Goal: Transaction & Acquisition: Purchase product/service

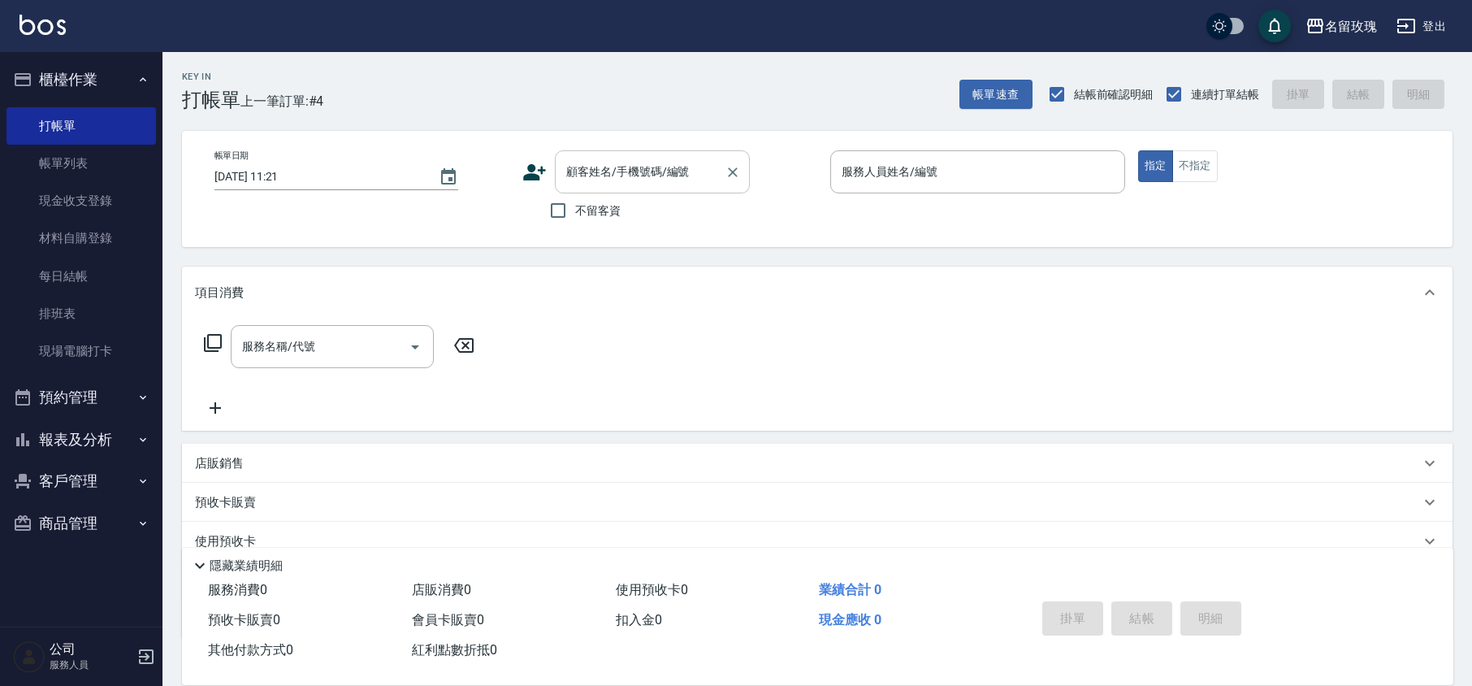
click at [583, 179] on input "顧客姓名/手機號碼/編號" at bounding box center [640, 172] width 156 height 28
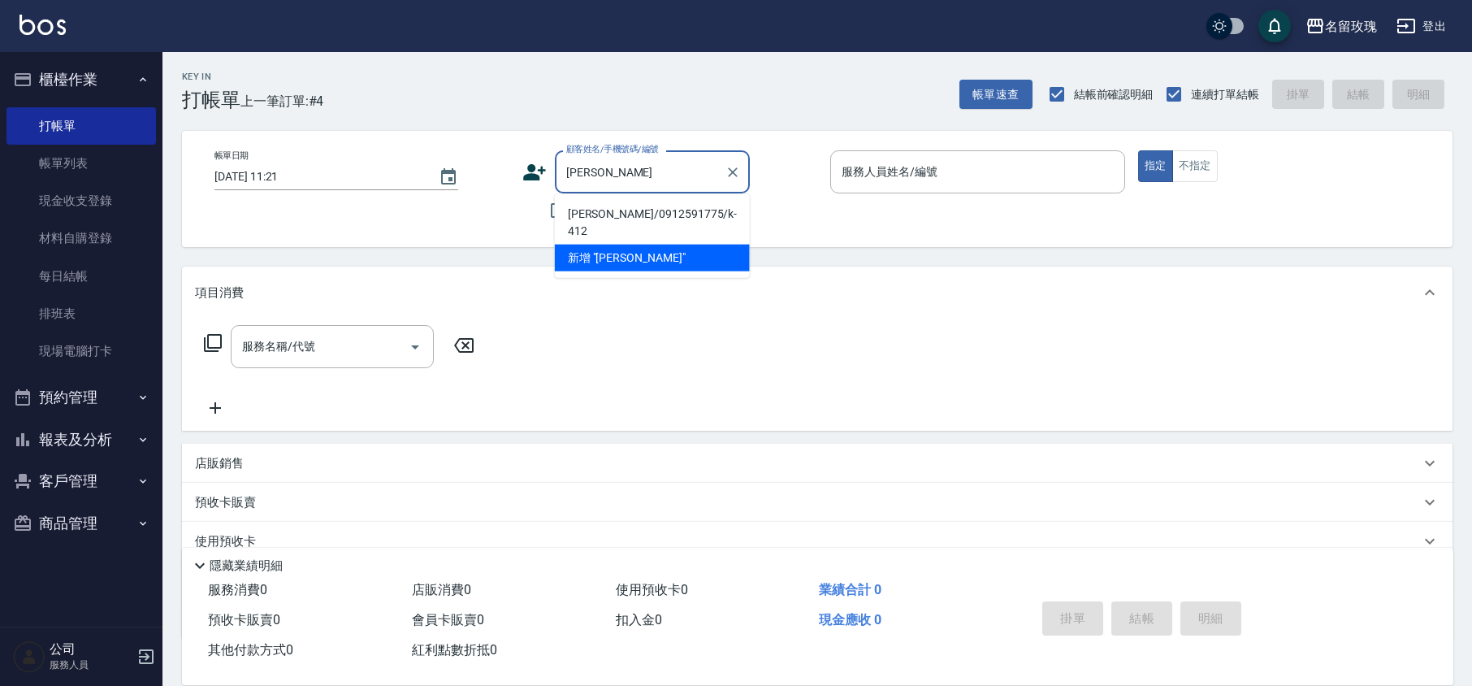
click at [614, 206] on li "余玫芬/0912591775/k-412" at bounding box center [652, 223] width 195 height 44
type input "余玫芬/0912591775/k-412"
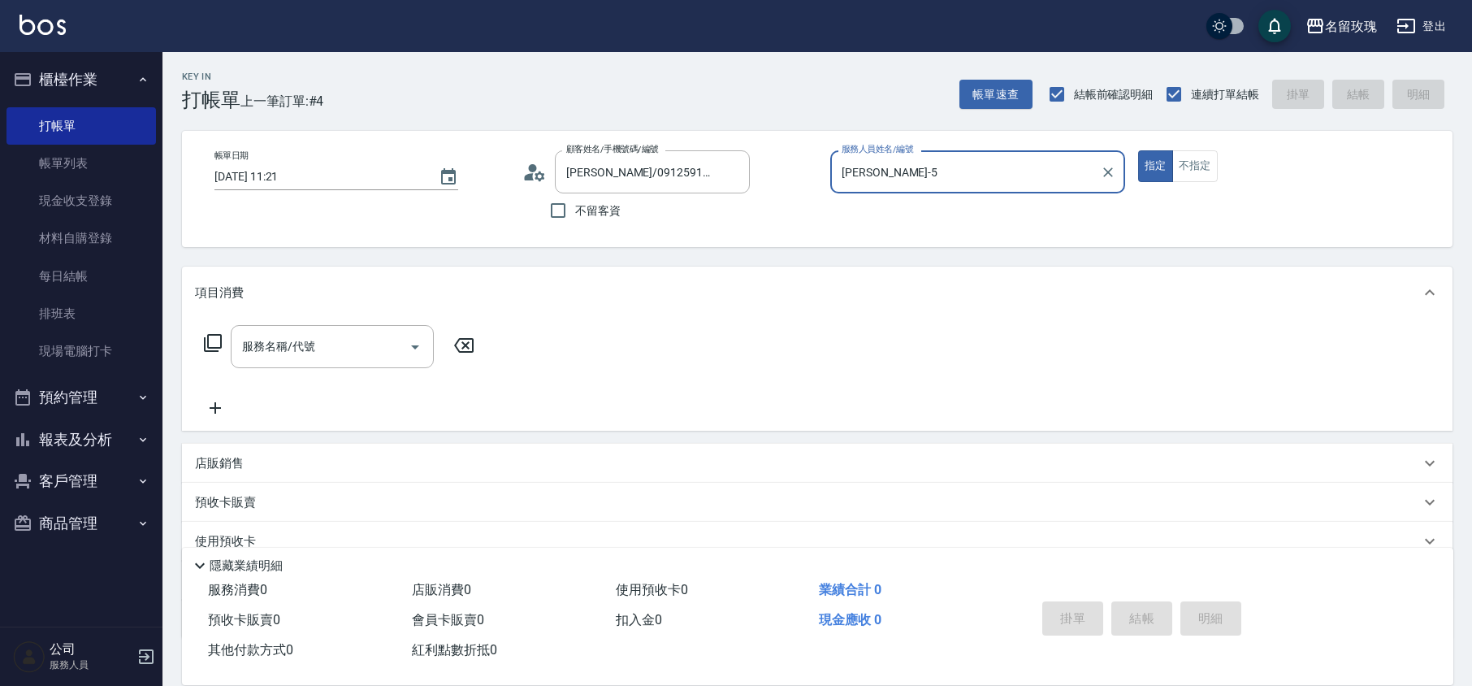
type input "KELLY-5"
click at [449, 212] on div "帳單日期 2025/10/07 11:21 顧客姓名/手機號碼/編號 余玫芬/0912591775/k-412 顧客姓名/手機號碼/編號 不留客資 服務人員姓…" at bounding box center [816, 188] width 1231 height 77
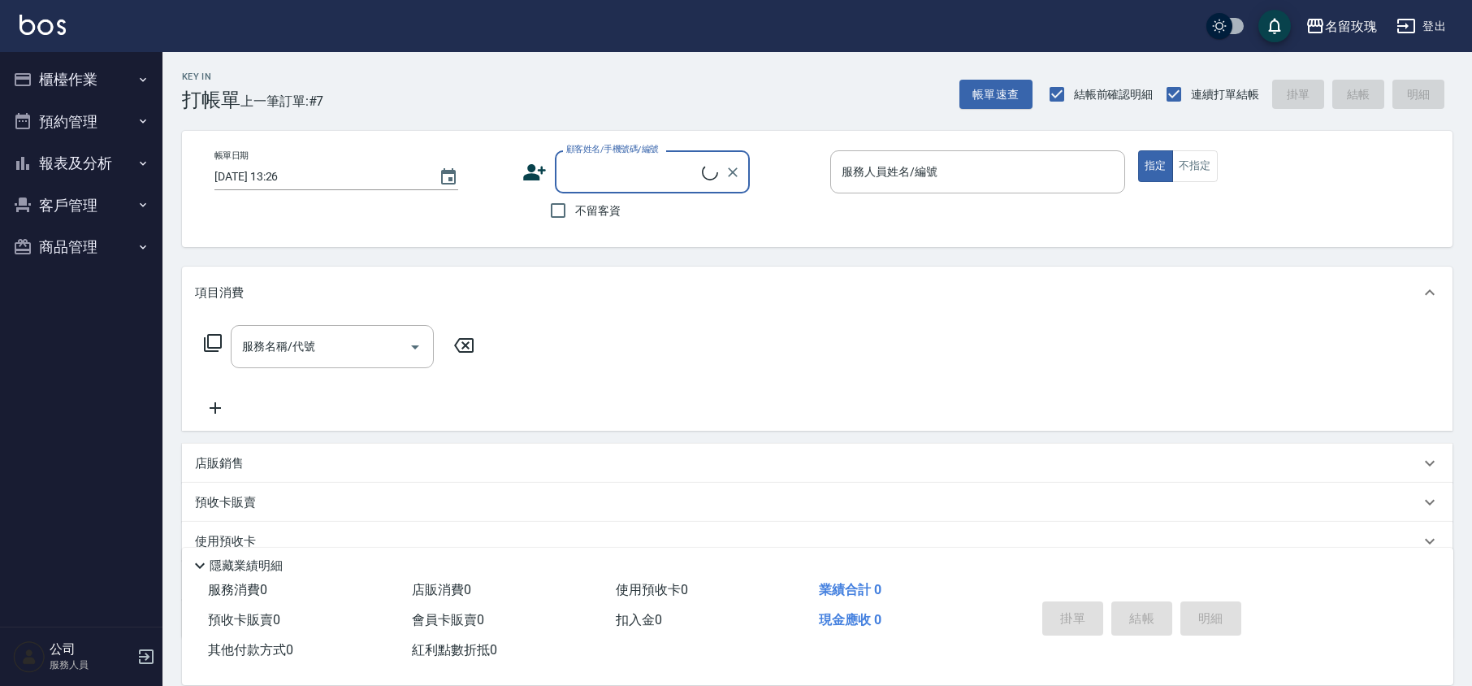
click at [97, 91] on button "櫃檯作業" at bounding box center [80, 79] width 149 height 42
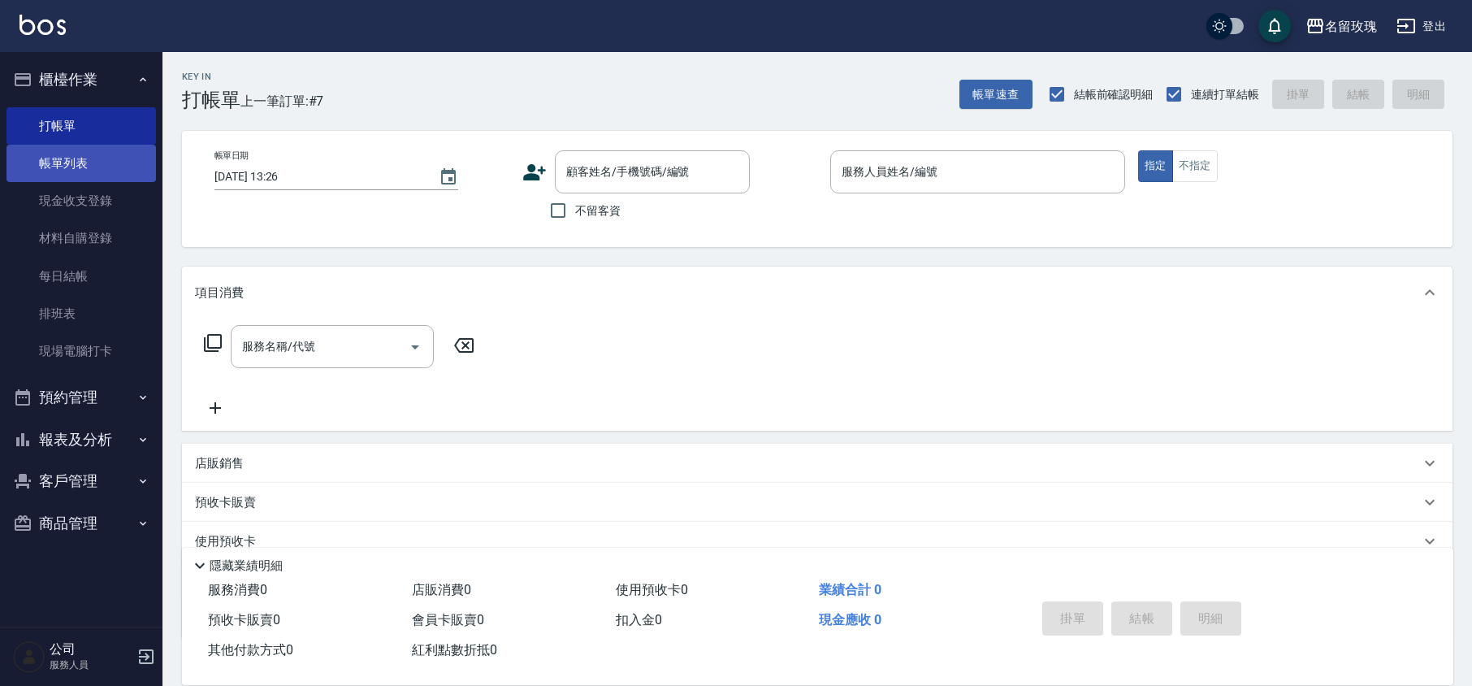
click at [99, 173] on link "帳單列表" at bounding box center [80, 163] width 149 height 37
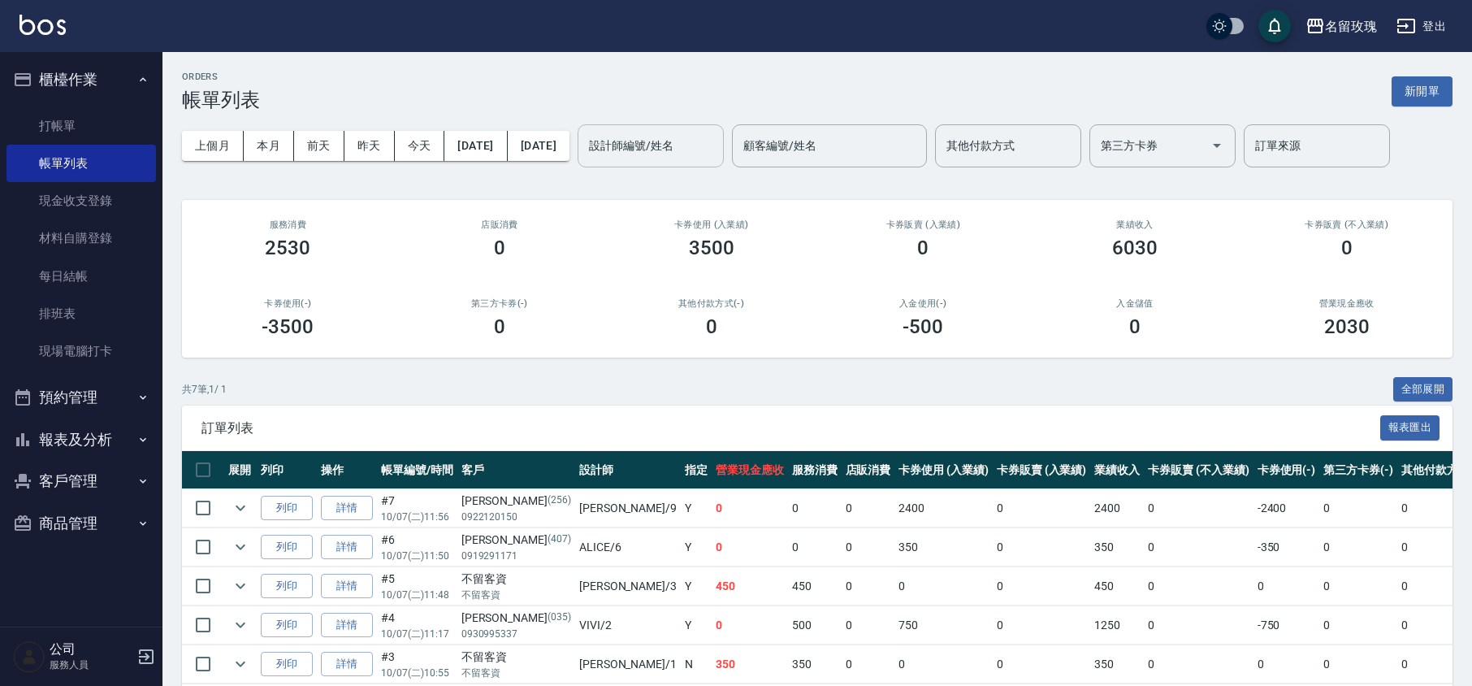
drag, startPoint x: 673, startPoint y: 138, endPoint x: 677, endPoint y: 154, distance: 16.0
click at [674, 138] on input "設計師編號/姓名" at bounding box center [651, 146] width 132 height 28
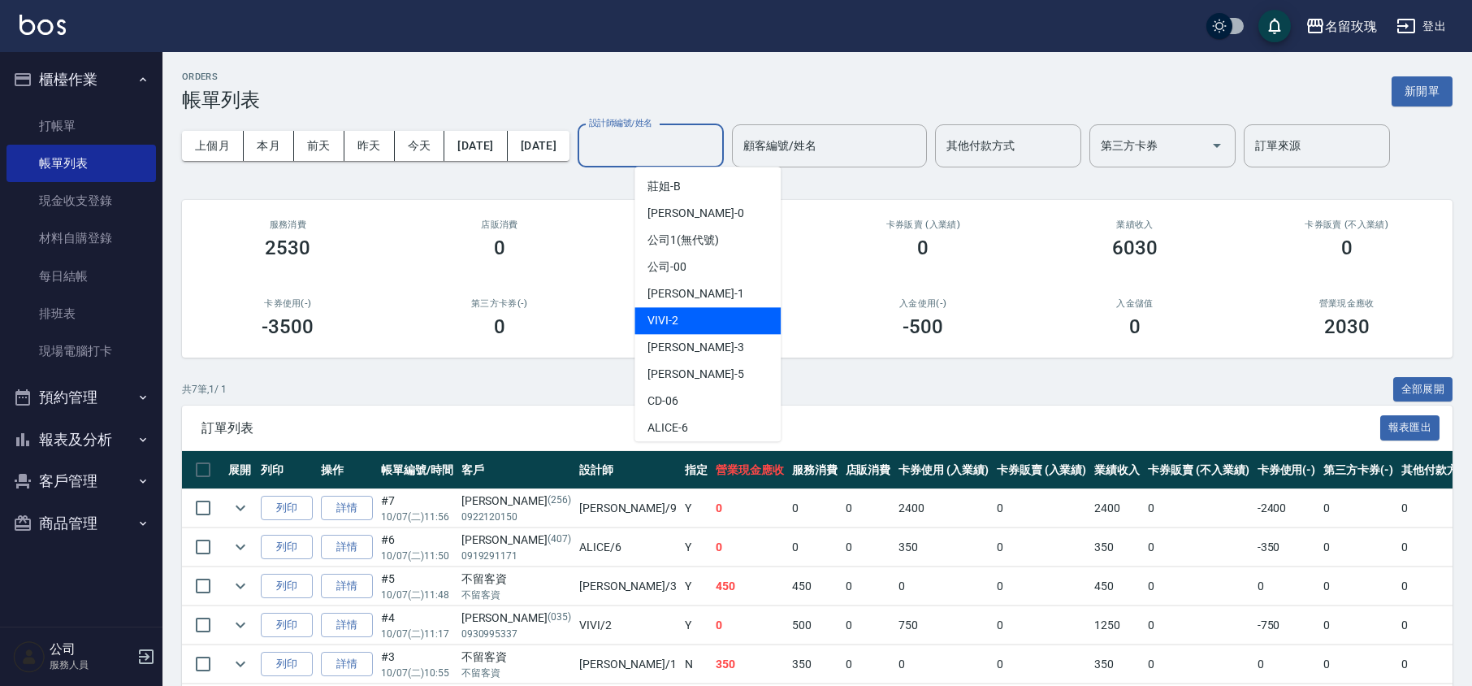
click at [667, 322] on span "VIVI -2" at bounding box center [662, 320] width 31 height 17
type input "VIVI-2"
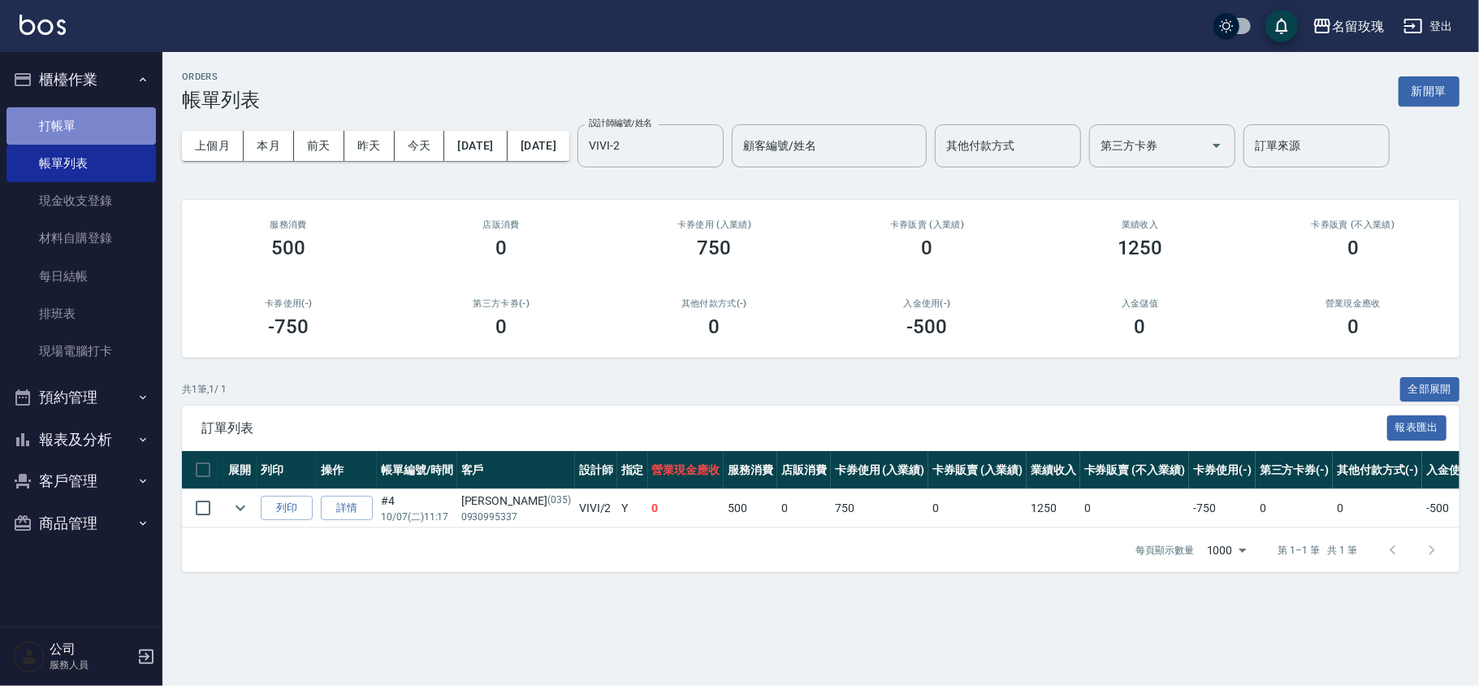
click at [112, 121] on link "打帳單" at bounding box center [80, 125] width 149 height 37
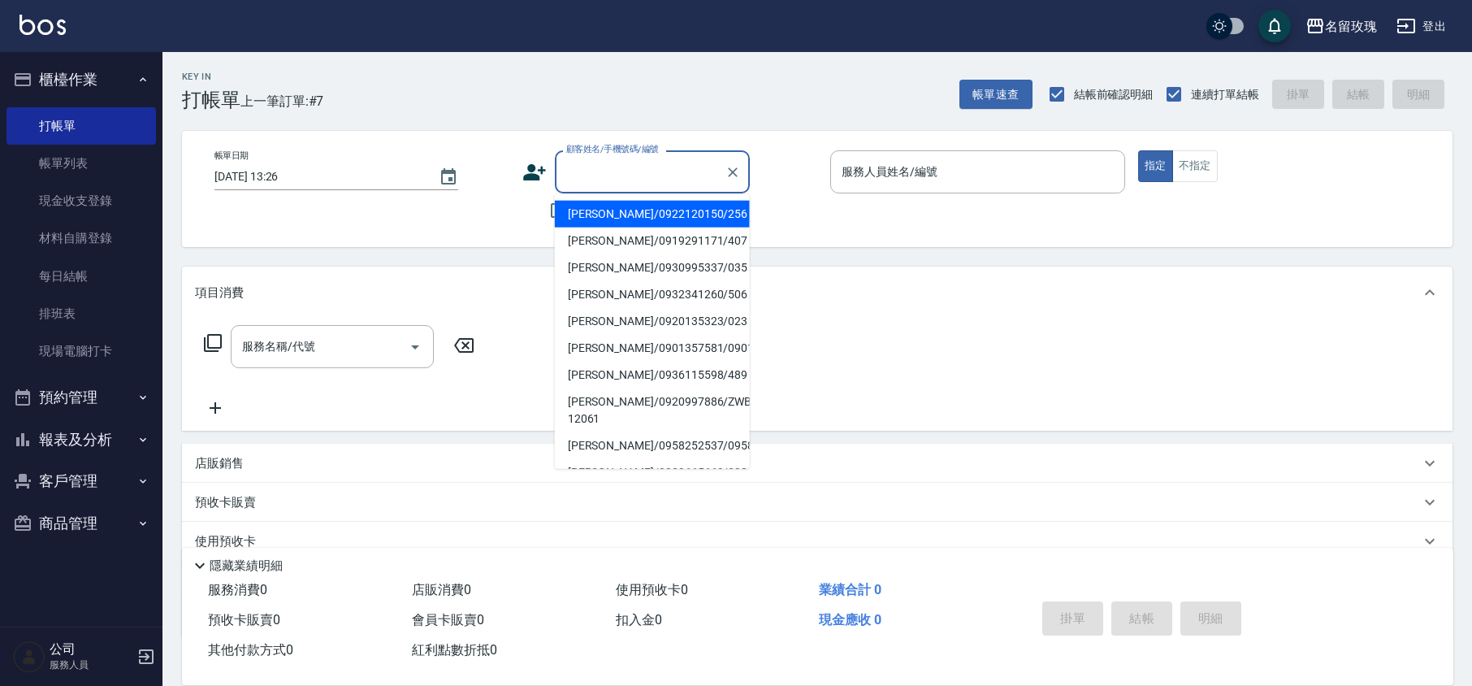
click at [582, 164] on input "顧客姓名/手機號碼/編號" at bounding box center [640, 172] width 156 height 28
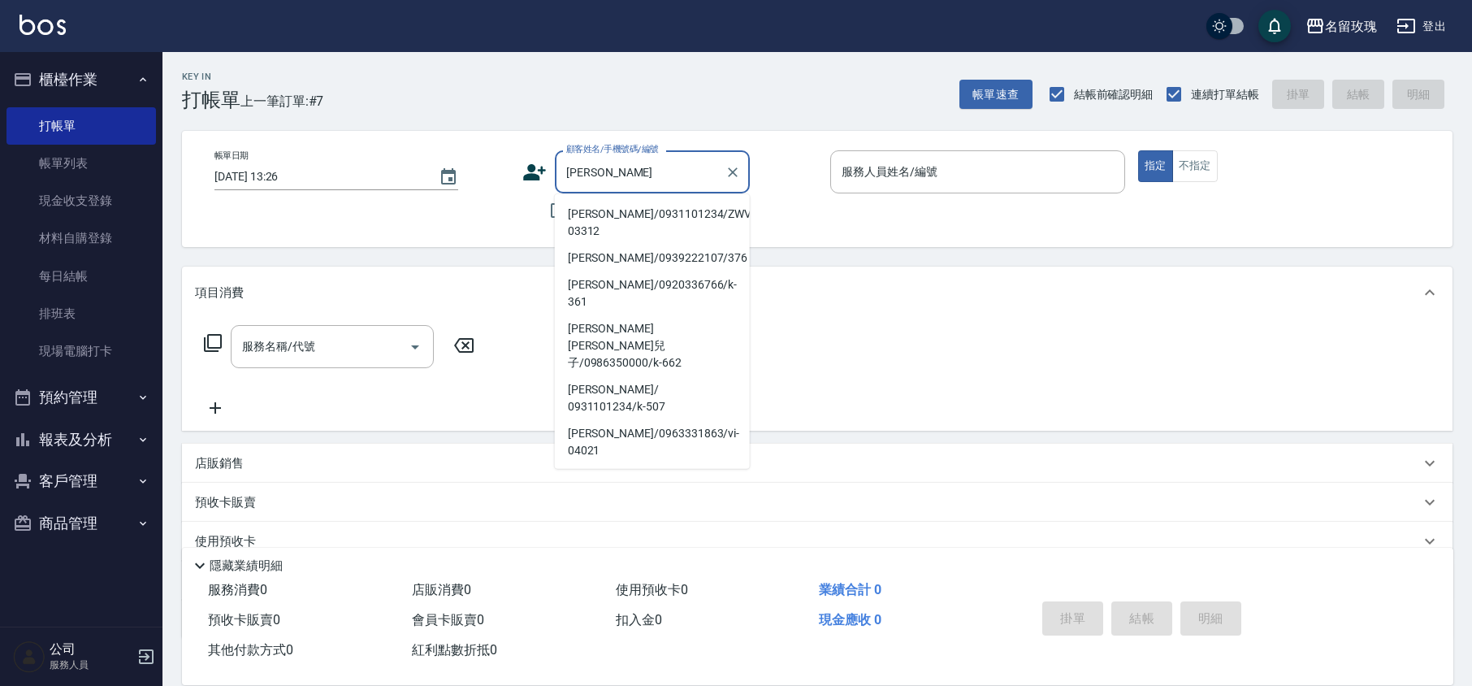
click at [629, 236] on li "[PERSON_NAME]/0931101234/ZWVI-03312" at bounding box center [652, 223] width 195 height 44
type input "[PERSON_NAME]/0931101234/ZWVI-03312"
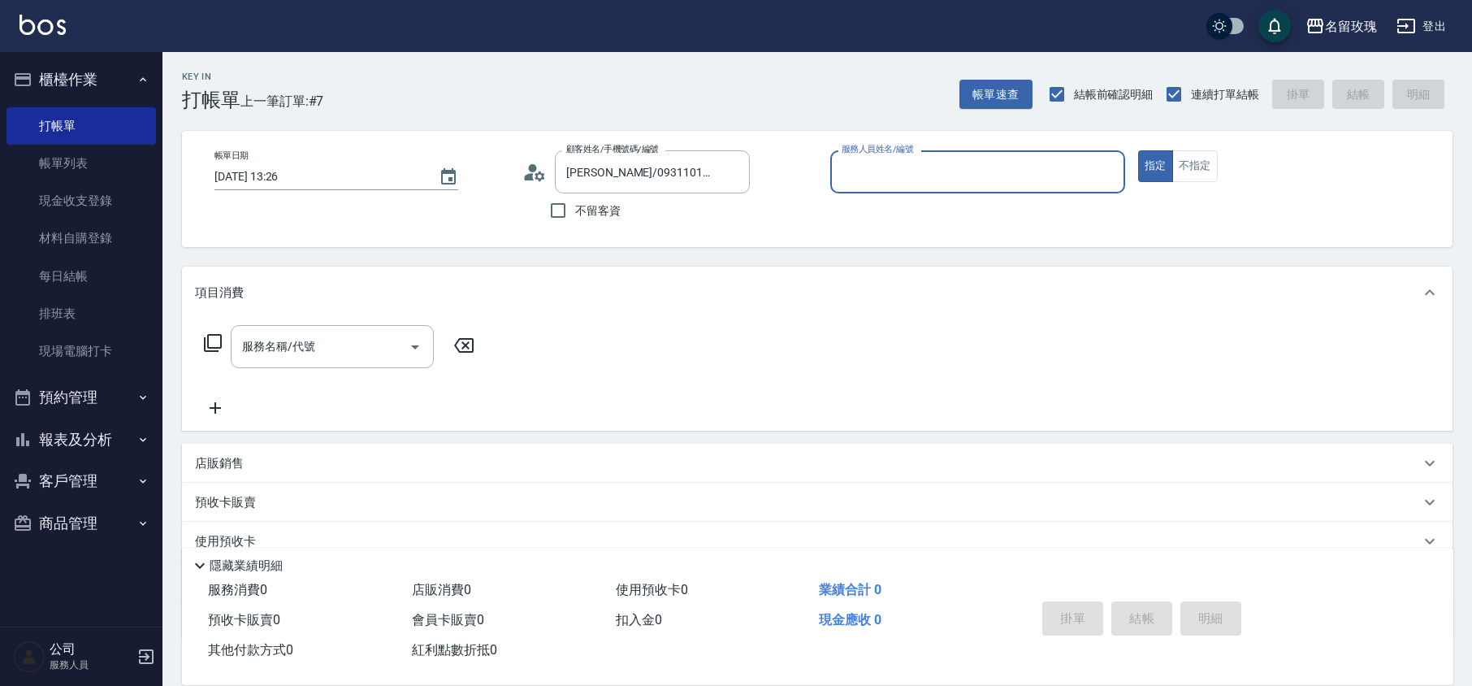
type input "VIVI-2"
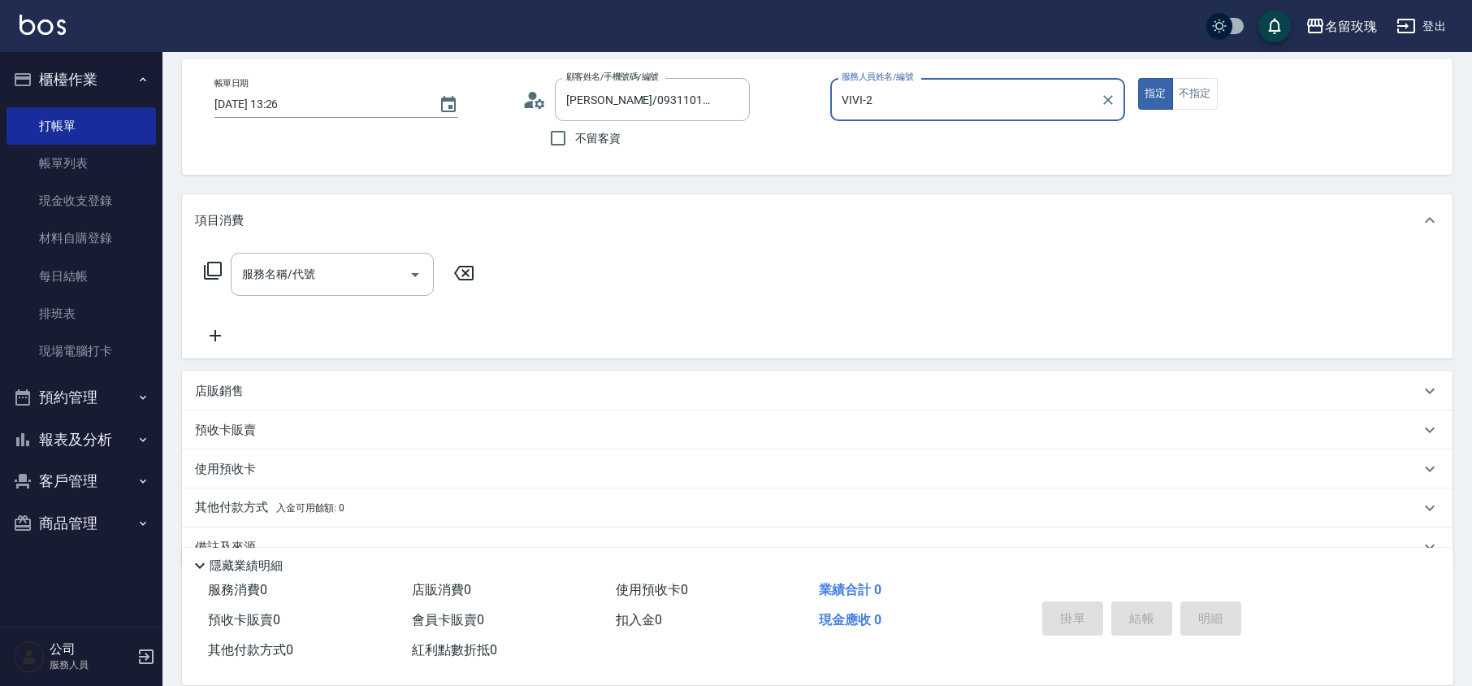
scroll to position [106, 0]
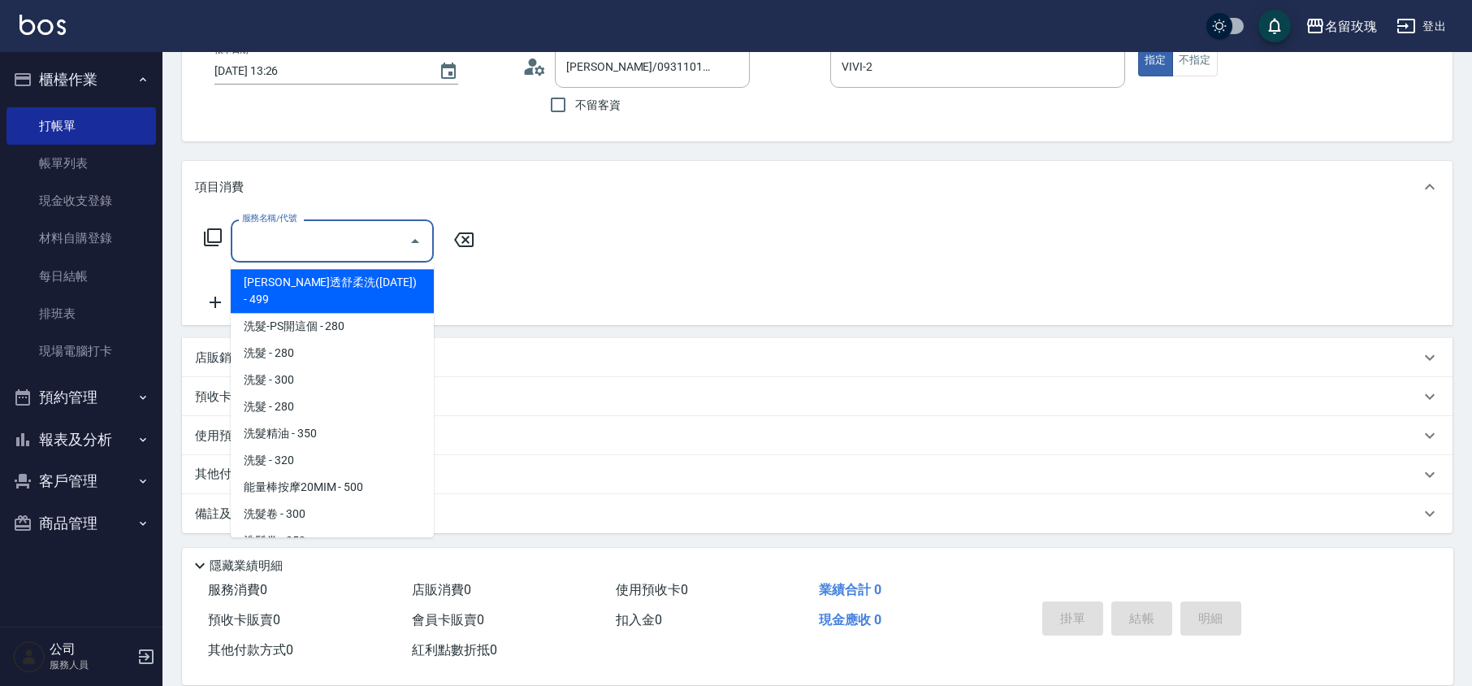
click at [276, 245] on div "服務名稱/代號 服務名稱/代號" at bounding box center [332, 240] width 203 height 43
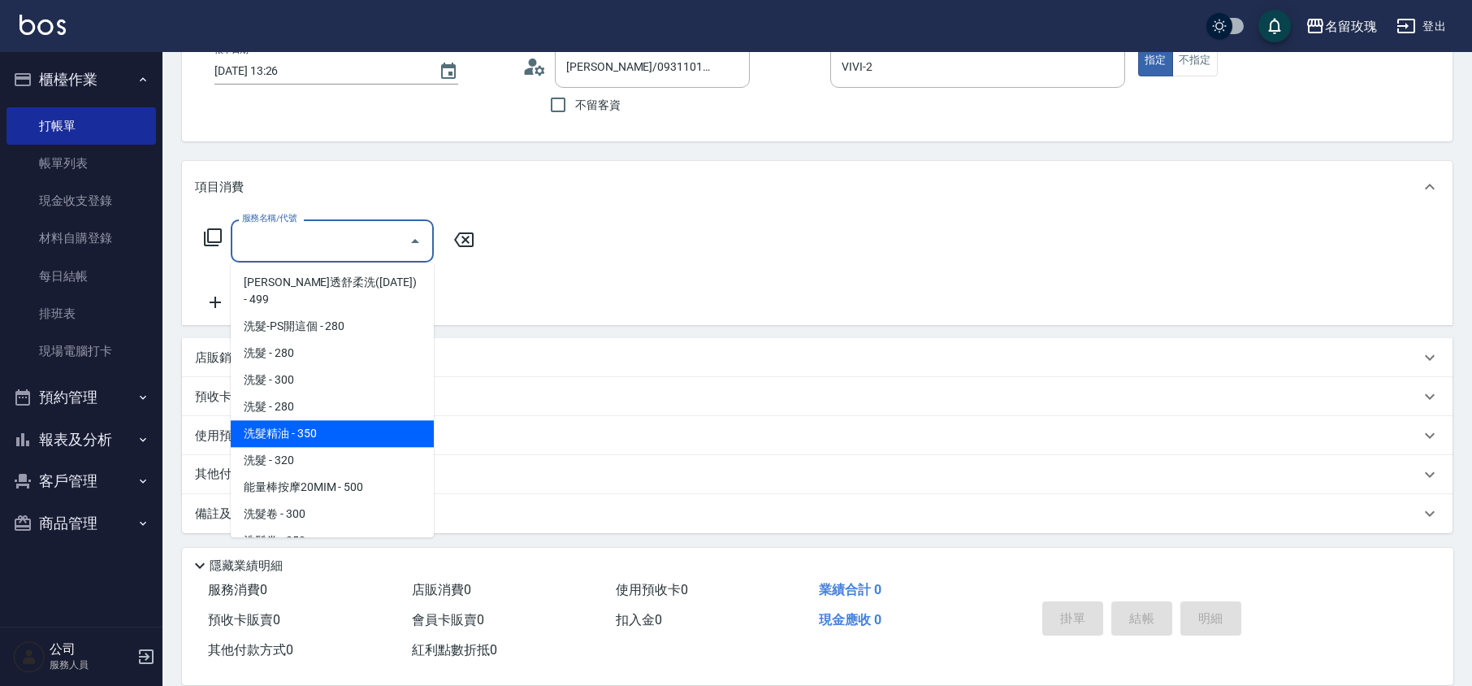
click at [315, 420] on span "洗髮精油 - 350" at bounding box center [332, 433] width 203 height 27
type input "洗髮精油(206)"
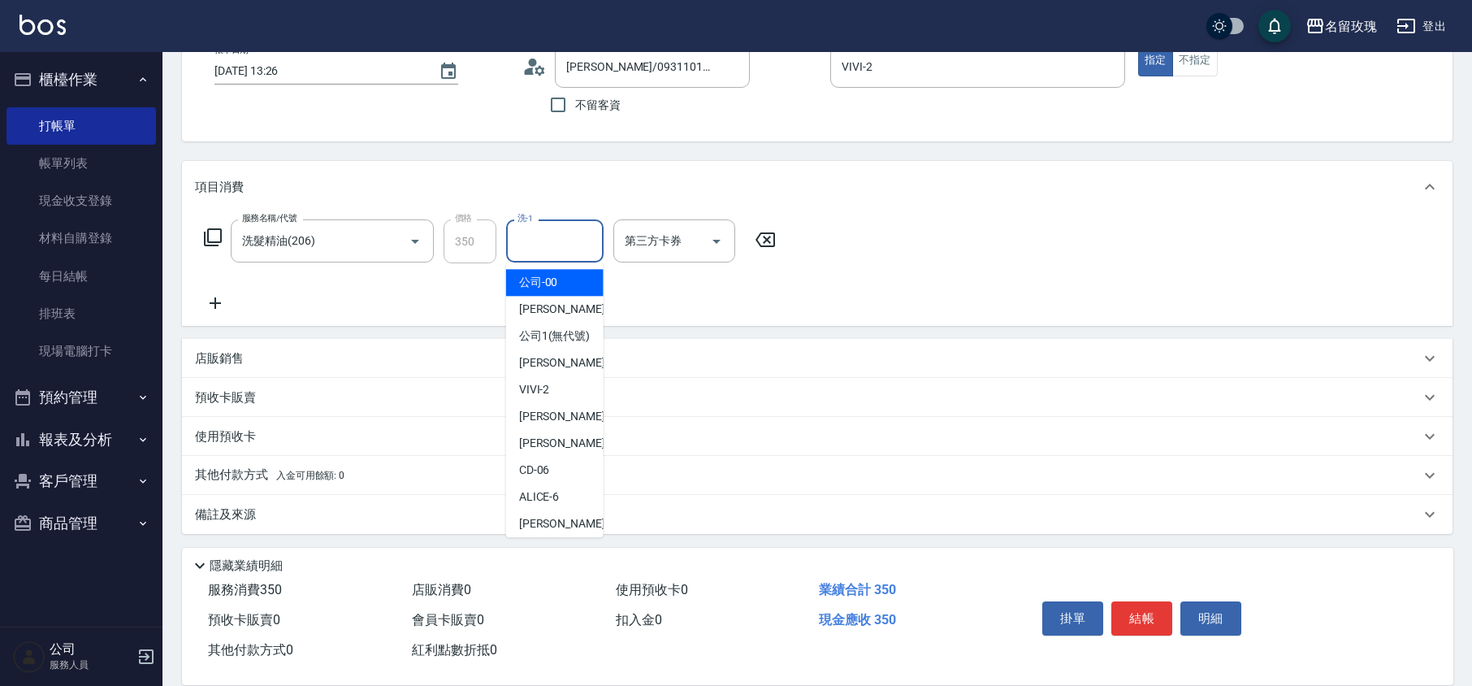
click at [567, 248] on input "洗-1" at bounding box center [554, 241] width 83 height 28
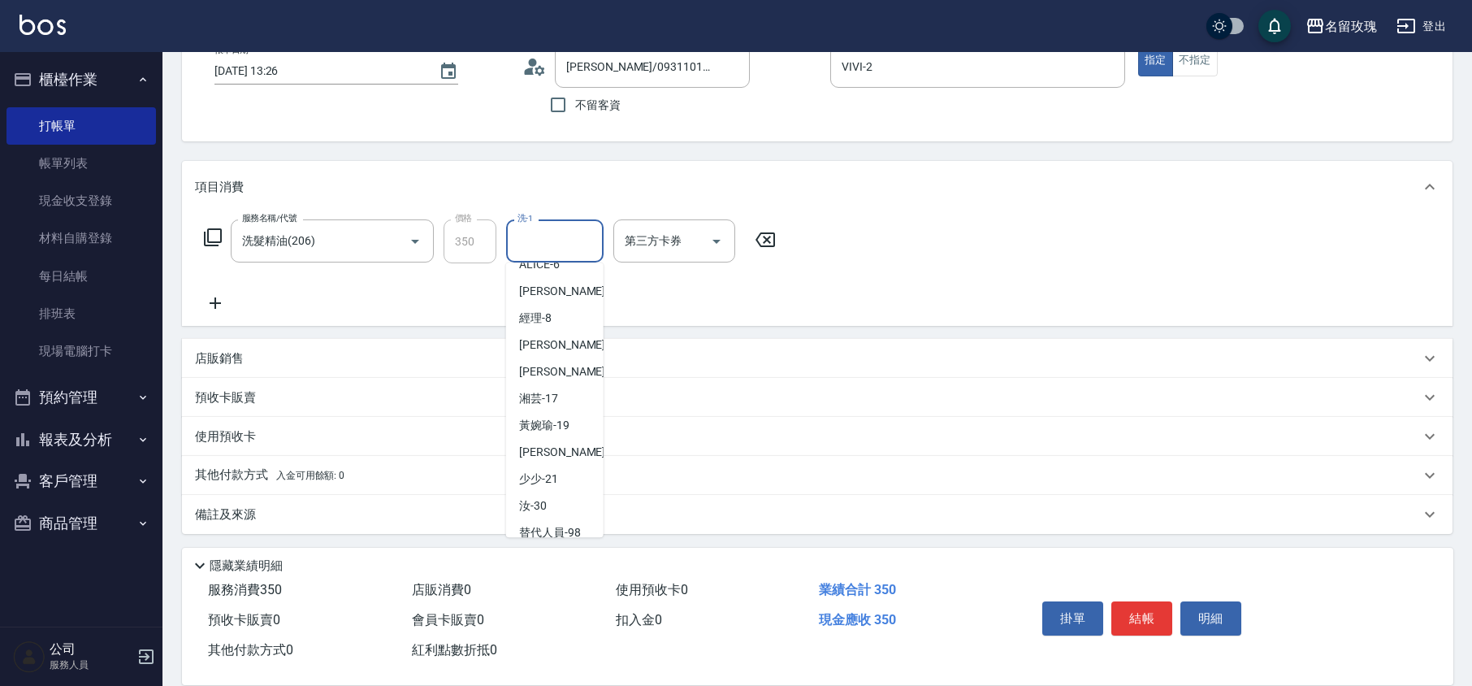
scroll to position [319, 0]
click at [559, 340] on ul "公司 -00 [PERSON_NAME] -0 公司1 (無代號) [PERSON_NAME] -1 VIVI -2 [PERSON_NAME] -3 [PE…" at bounding box center [554, 399] width 97 height 275
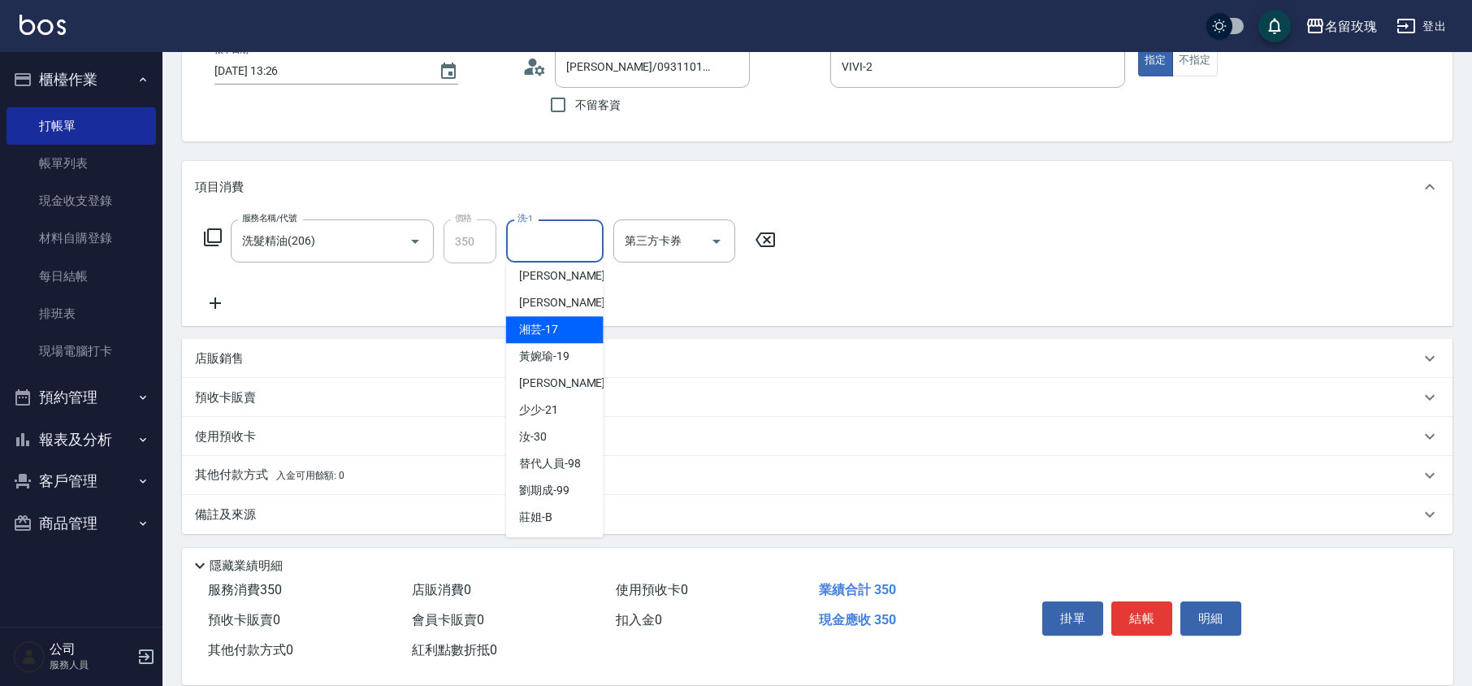
click at [559, 339] on div "湘芸 -17" at bounding box center [554, 329] width 97 height 27
type input "湘芸-17"
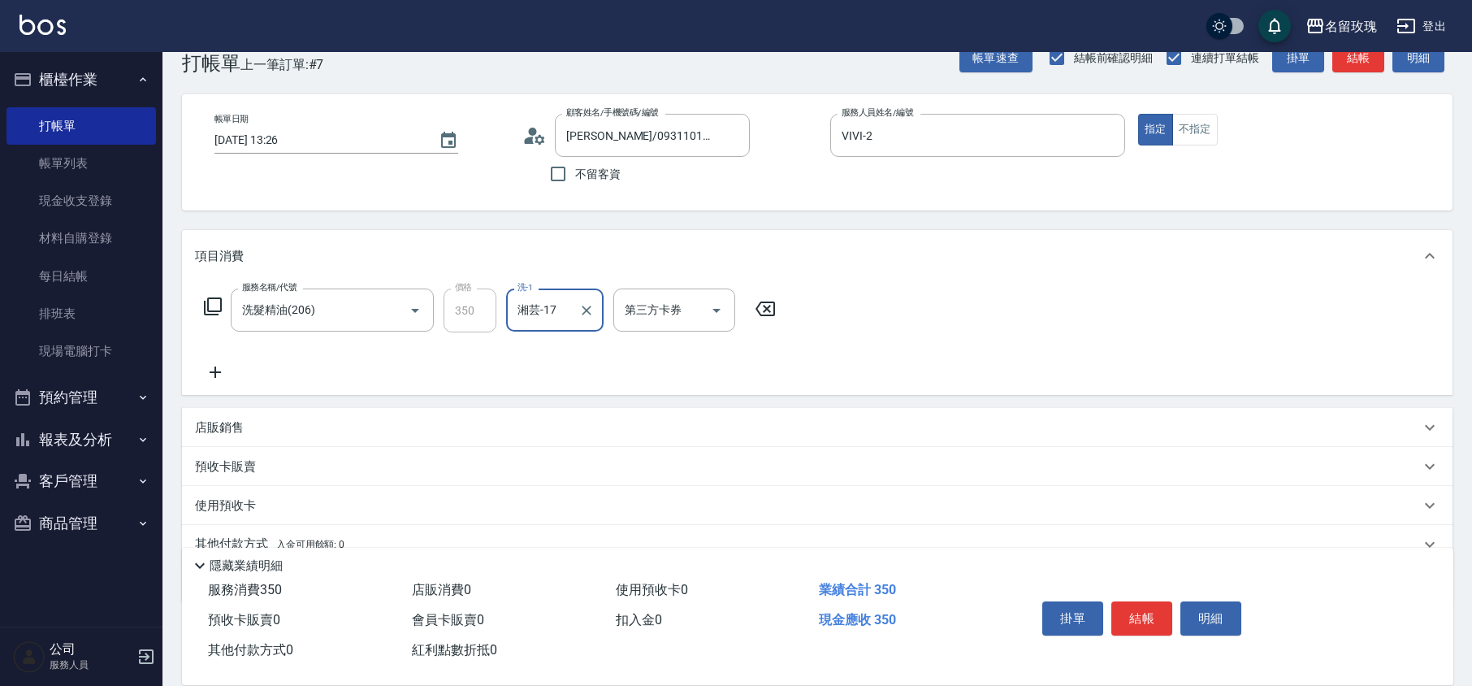
scroll to position [0, 0]
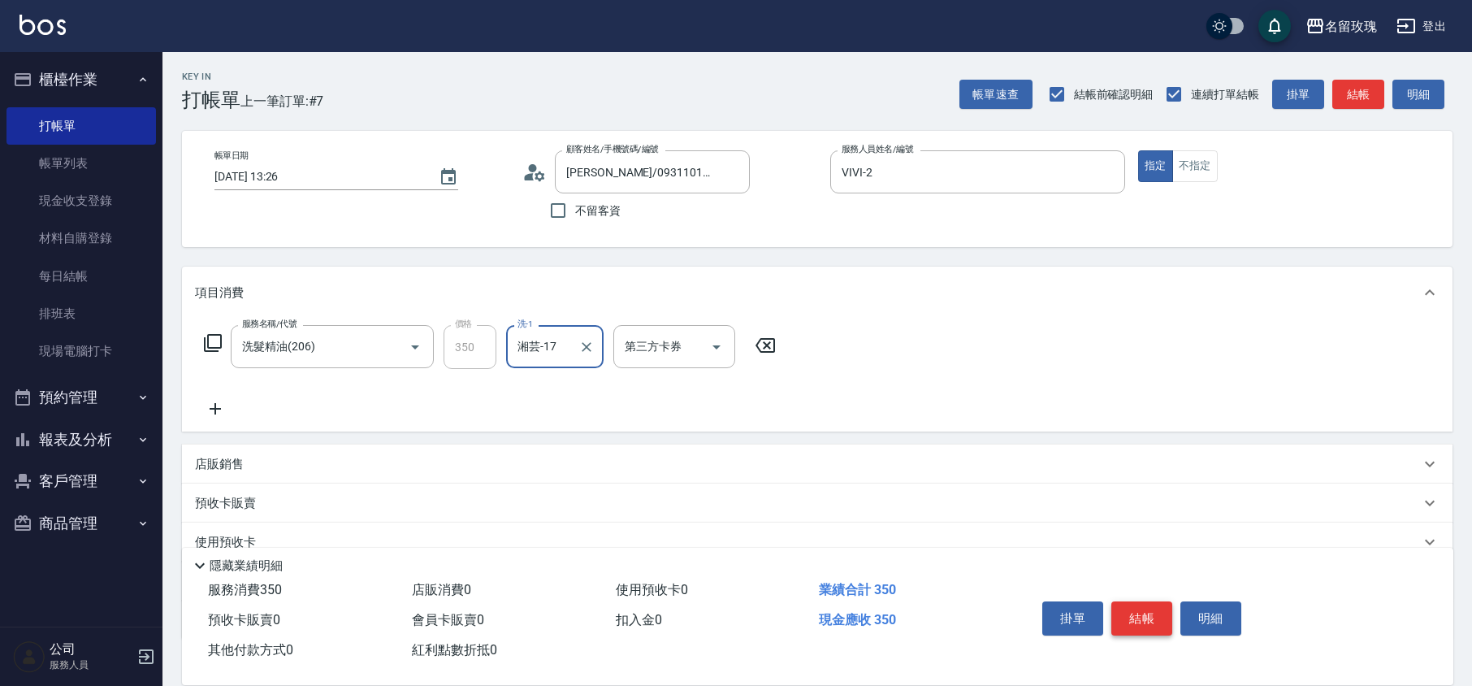
click at [1137, 617] on button "結帳" at bounding box center [1141, 618] width 61 height 34
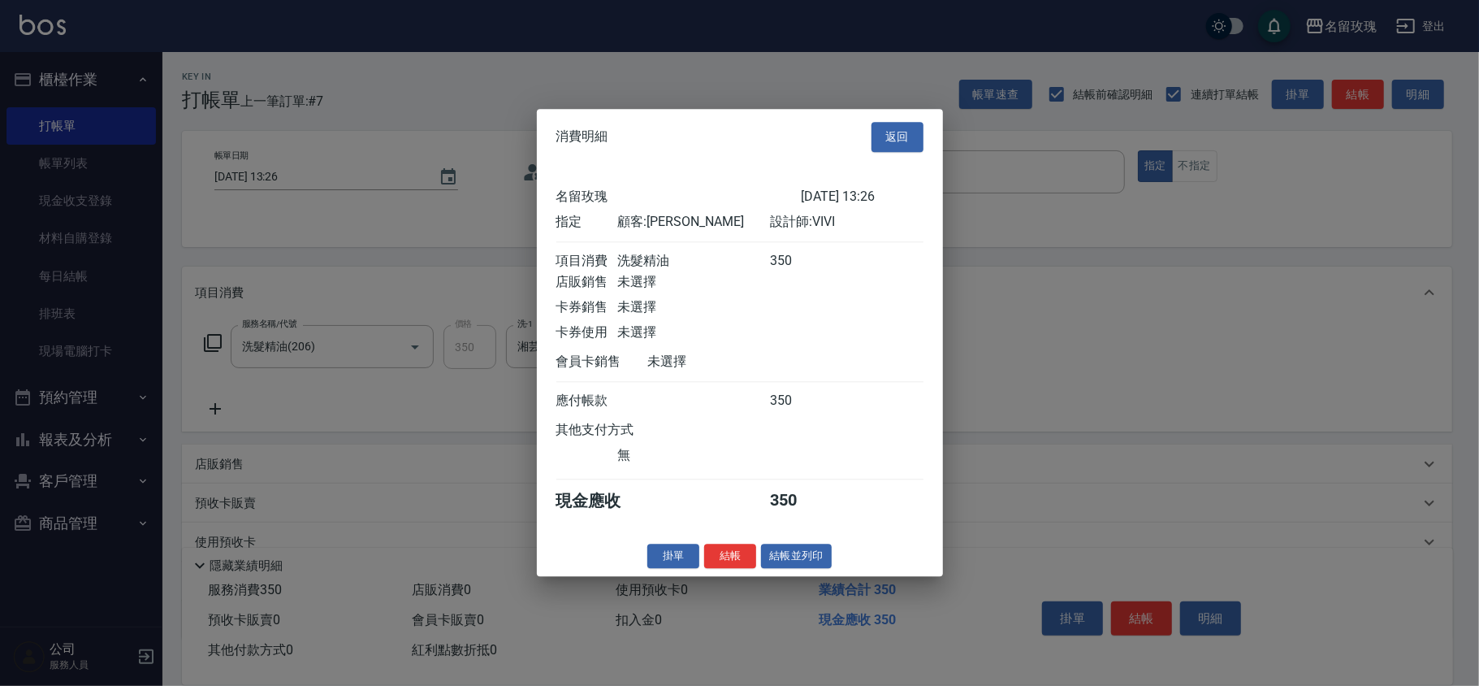
click at [742, 569] on button "結帳" at bounding box center [730, 555] width 52 height 25
